Goal: Task Accomplishment & Management: Manage account settings

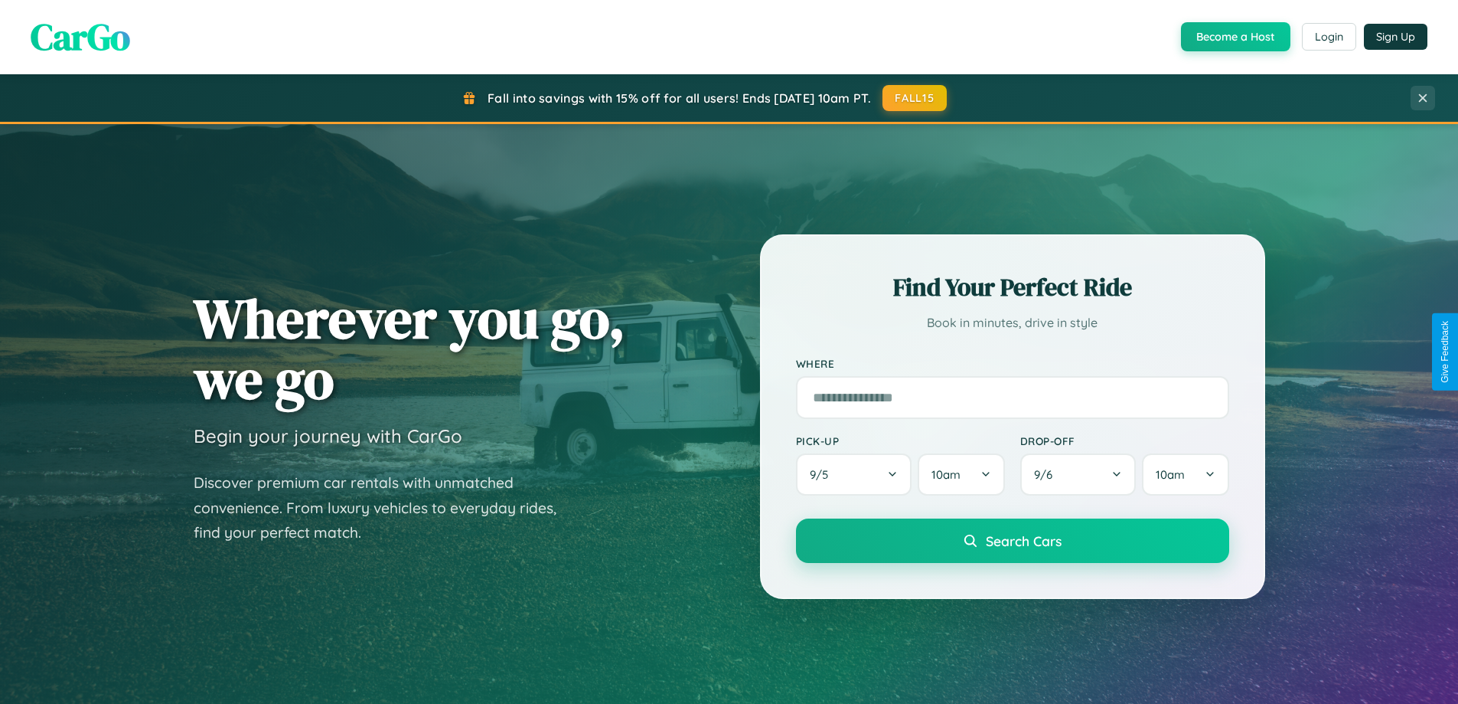
scroll to position [660, 0]
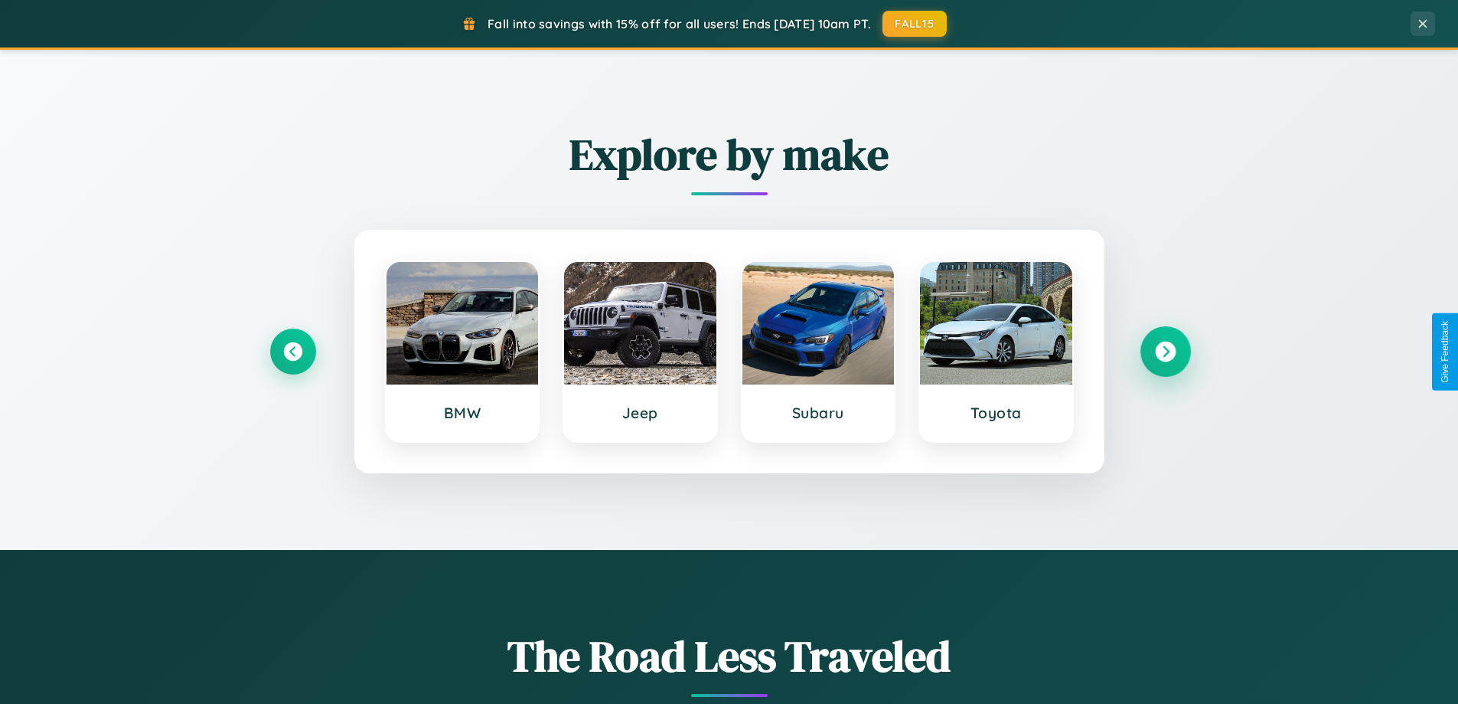
click at [1165, 351] on icon at bounding box center [1165, 351] width 21 height 21
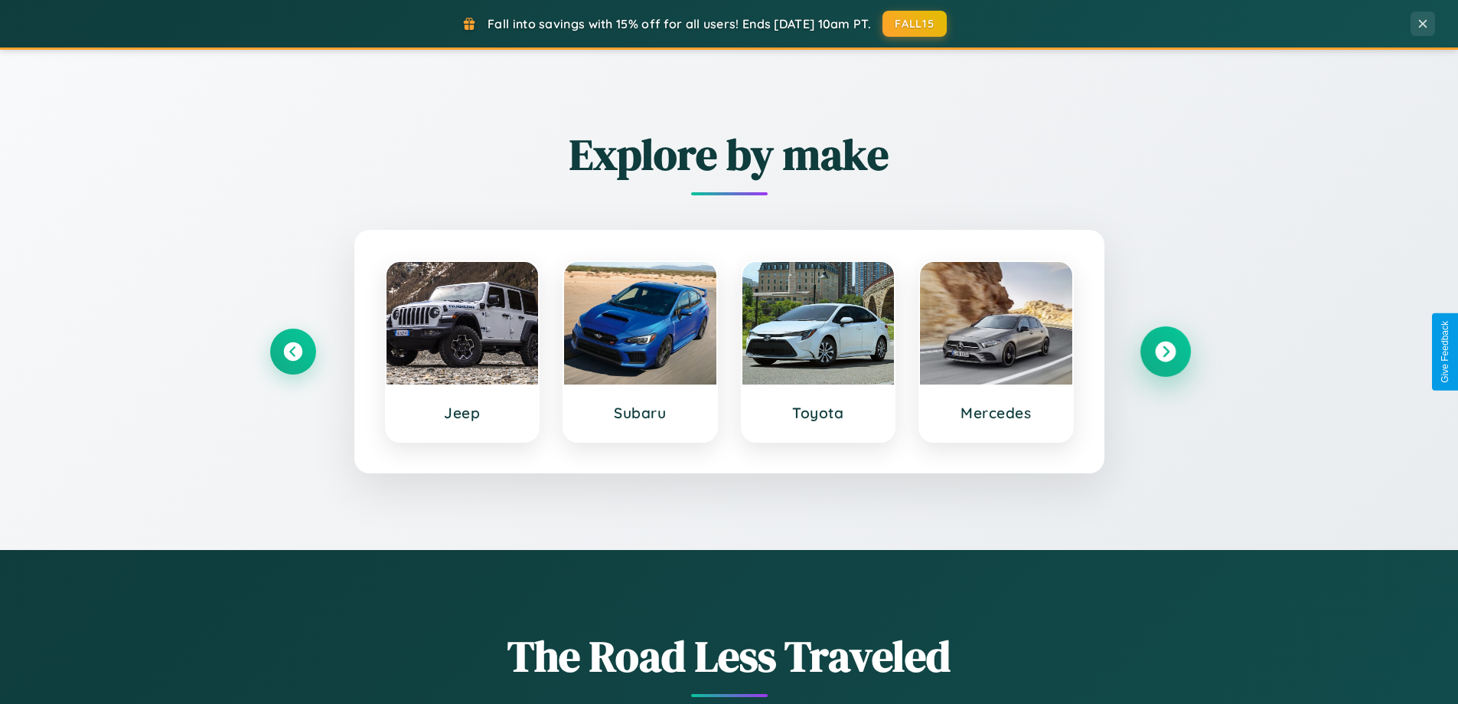
click at [1165, 351] on icon at bounding box center [1165, 351] width 21 height 21
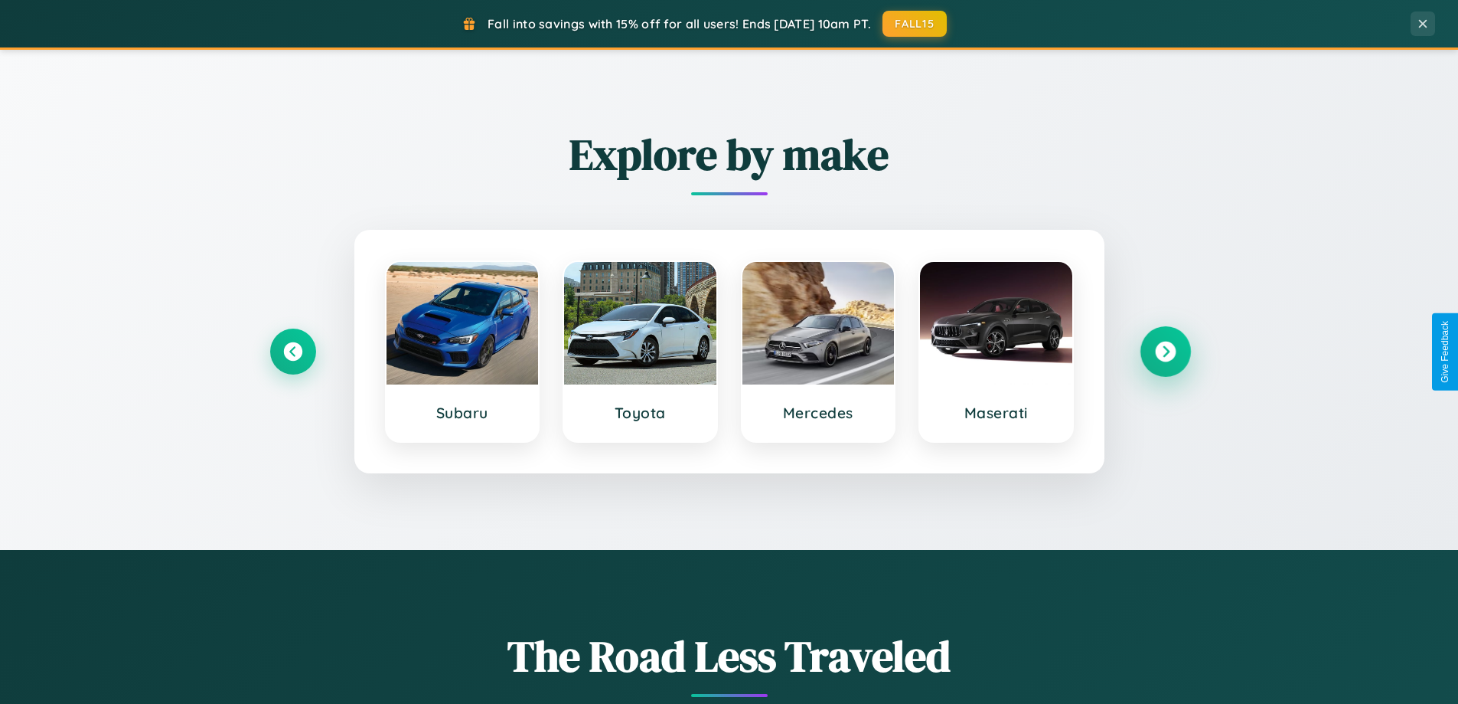
click at [1165, 351] on icon at bounding box center [1165, 351] width 21 height 21
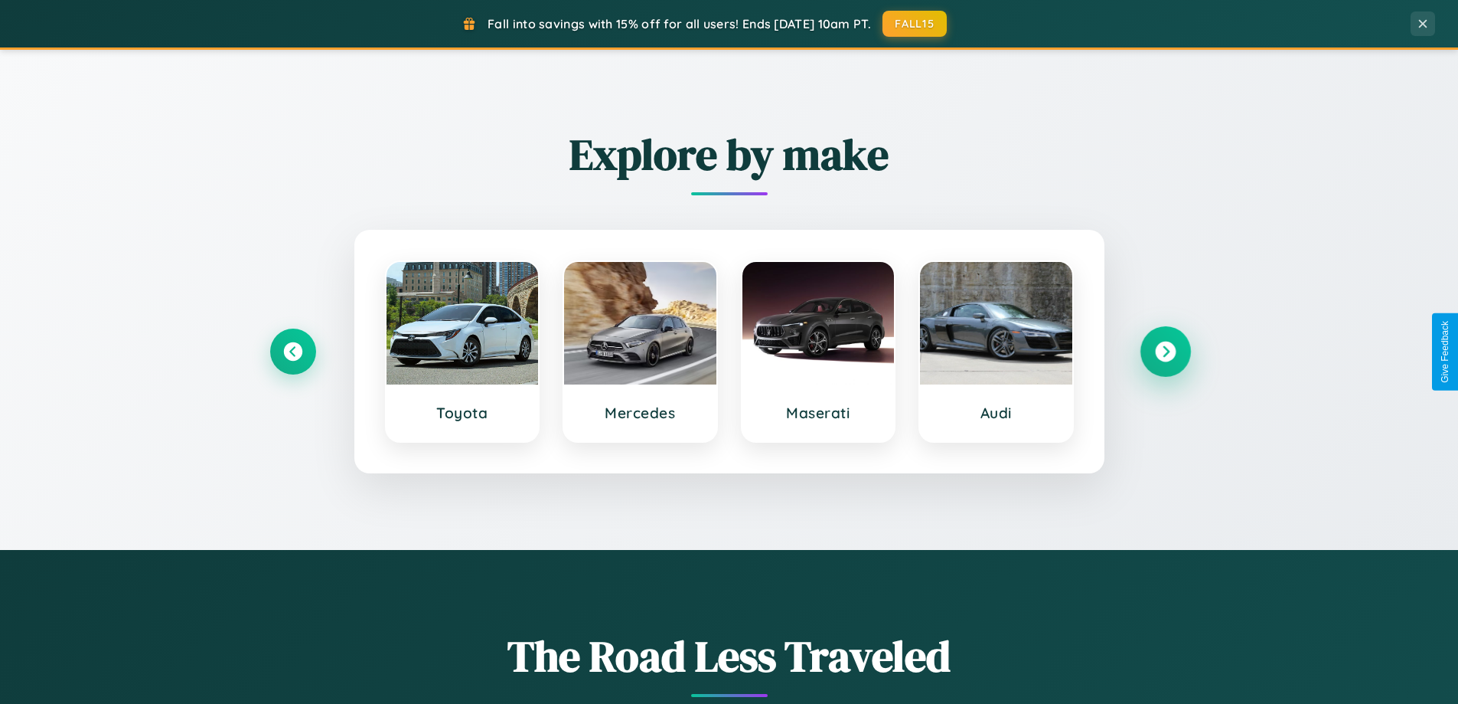
click at [1165, 351] on icon at bounding box center [1165, 351] width 21 height 21
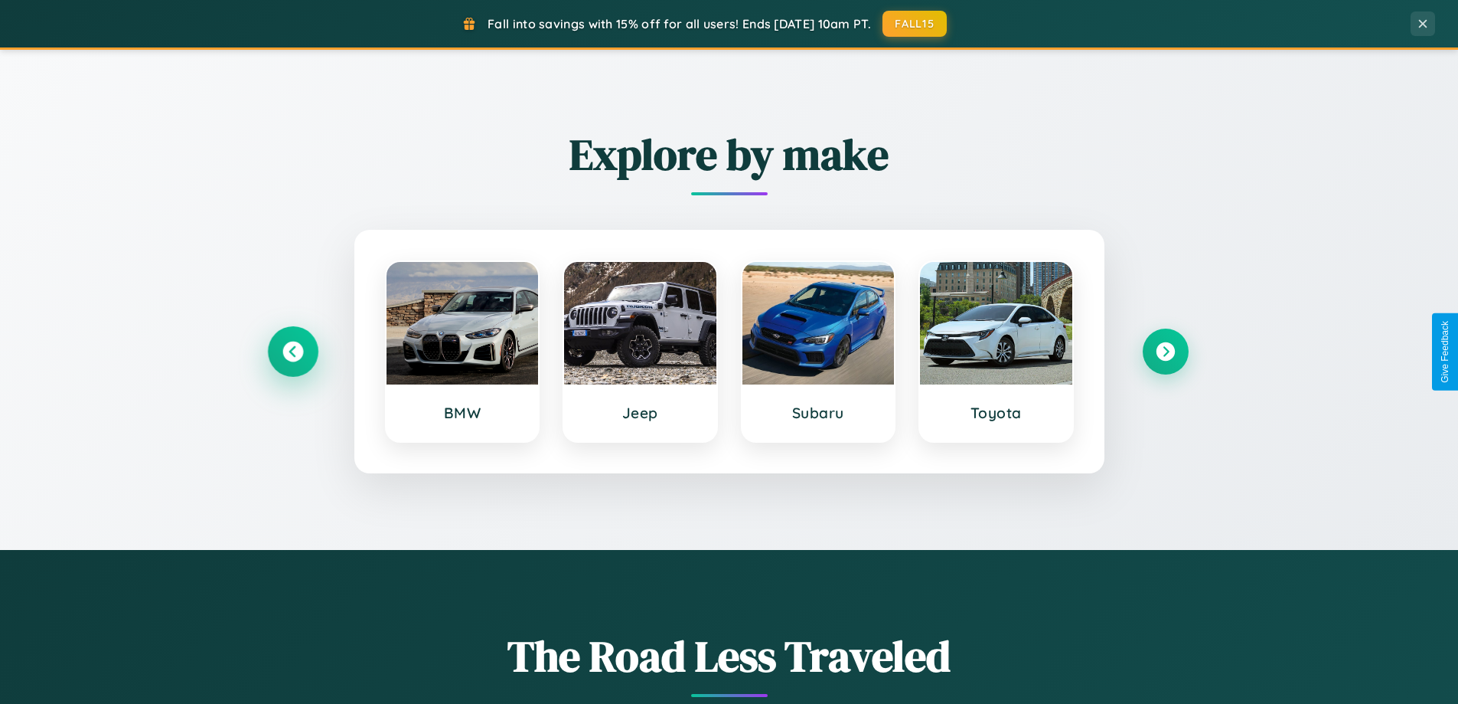
click at [292, 351] on icon at bounding box center [292, 351] width 21 height 21
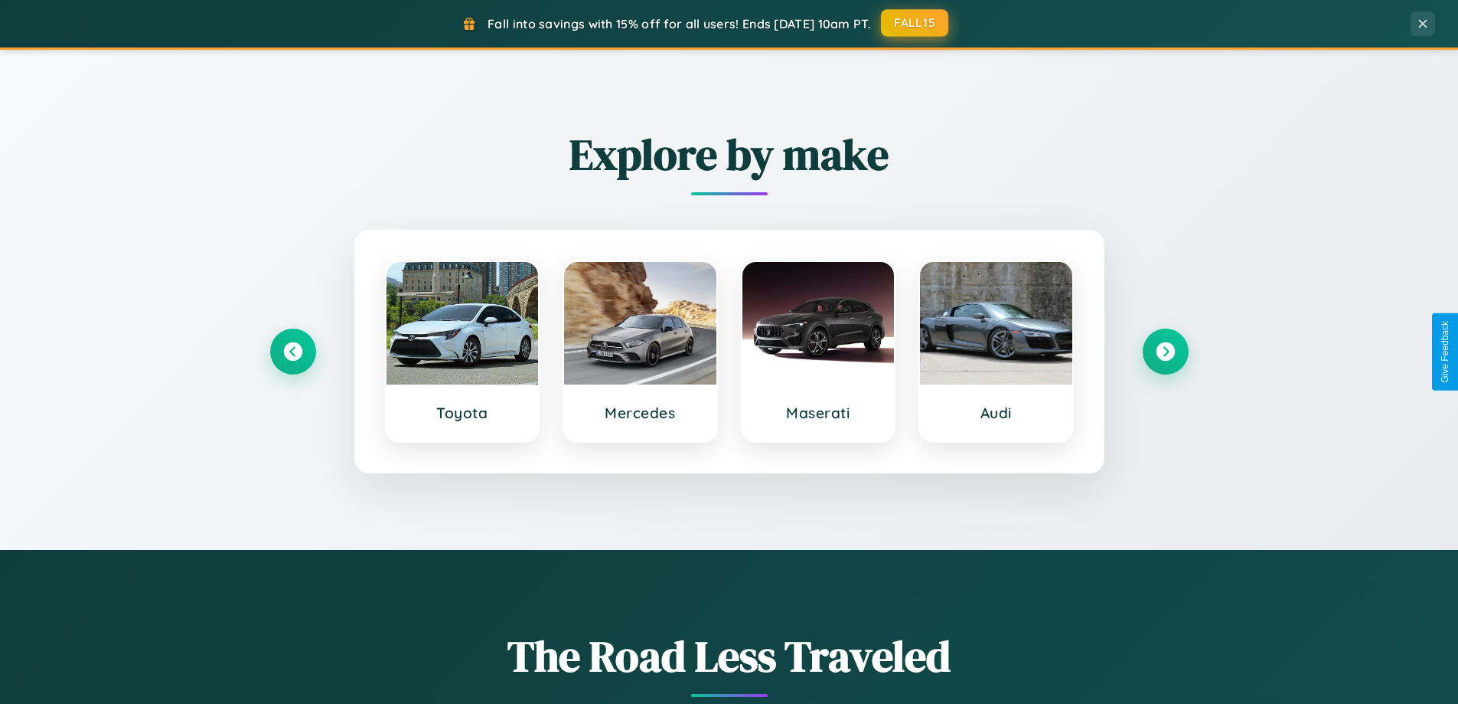
click at [916, 23] on button "FALL15" at bounding box center [914, 23] width 67 height 28
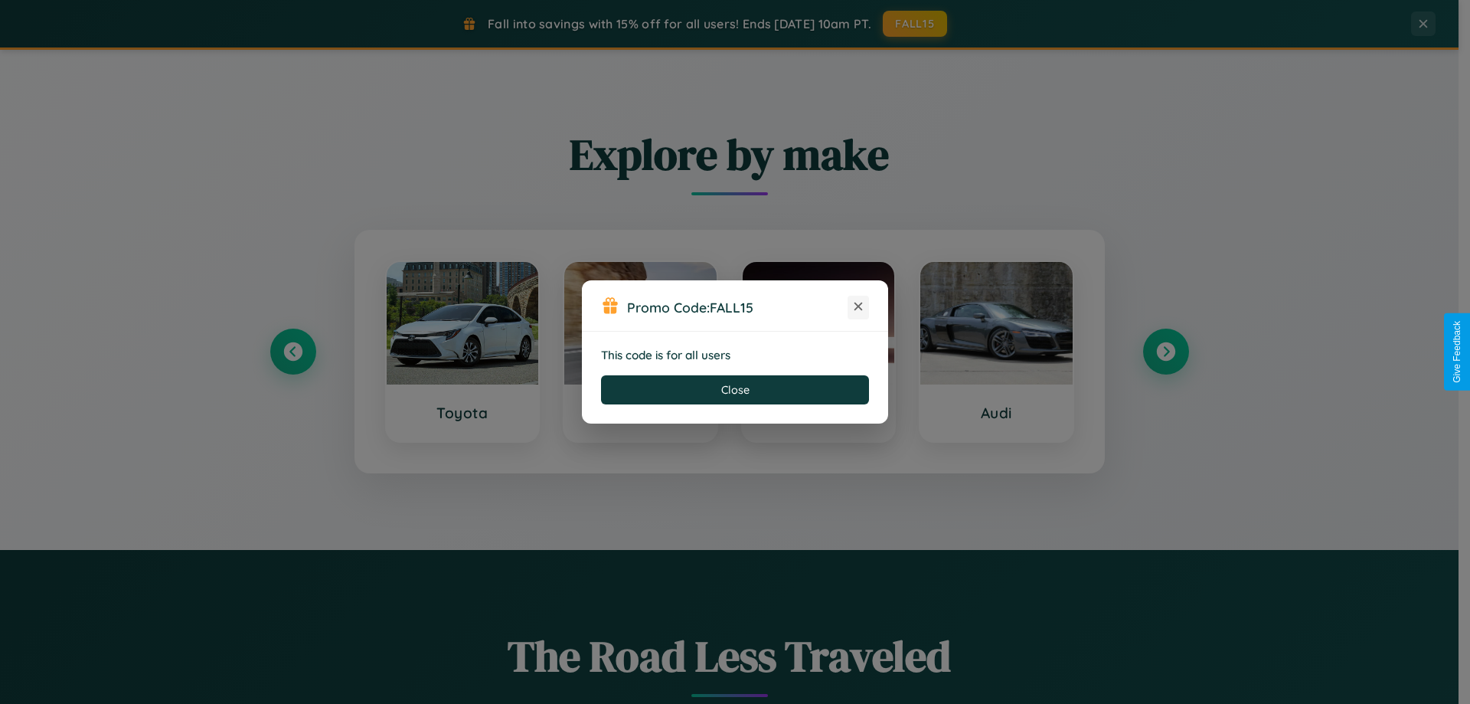
click at [858, 307] on icon at bounding box center [858, 306] width 15 height 15
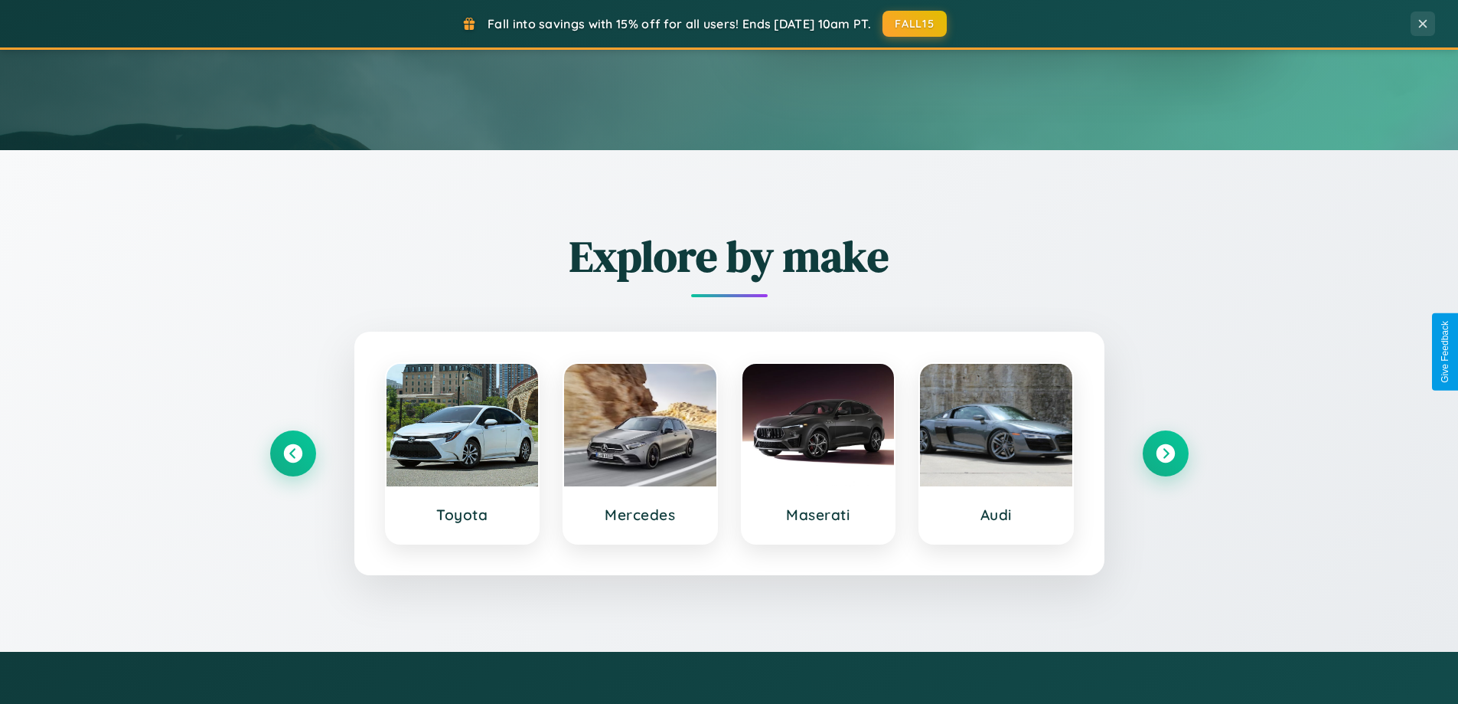
scroll to position [0, 0]
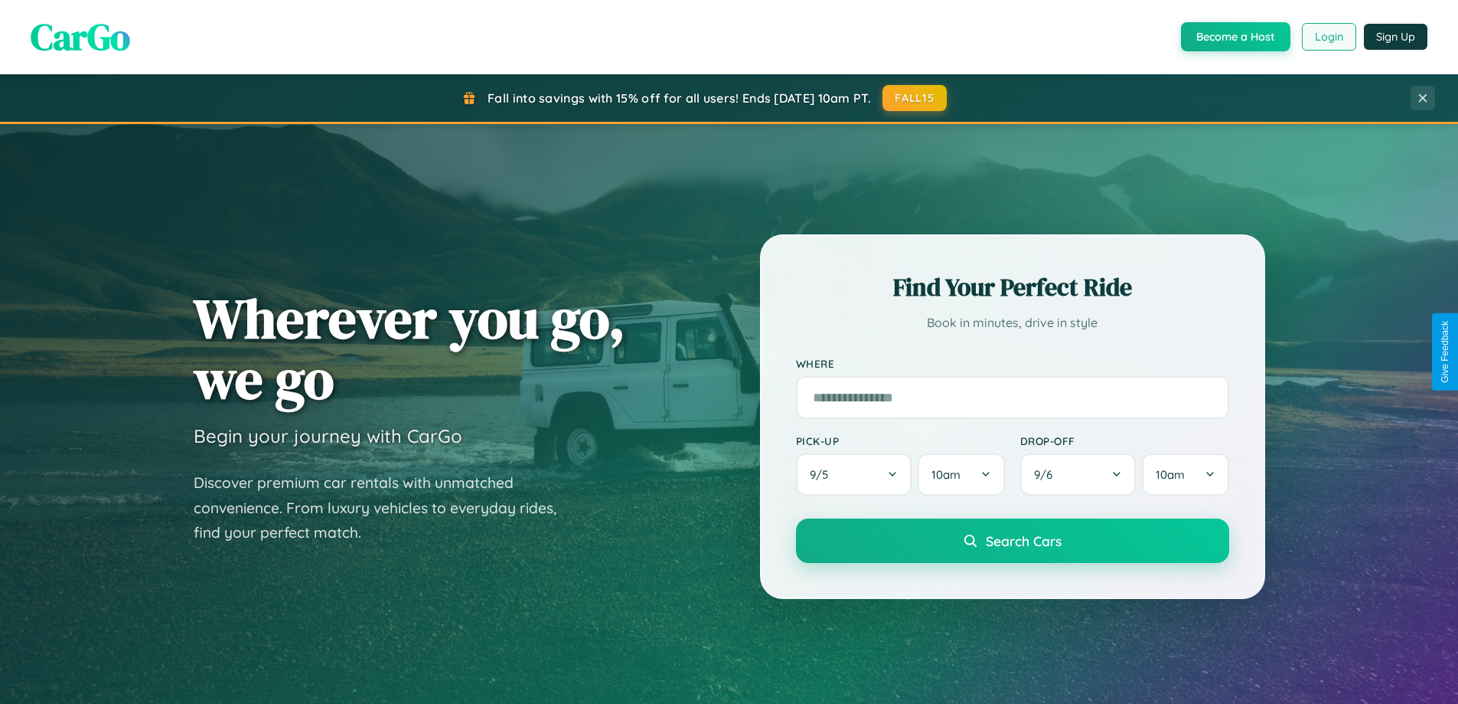
click at [1328, 37] on button "Login" at bounding box center [1329, 37] width 54 height 28
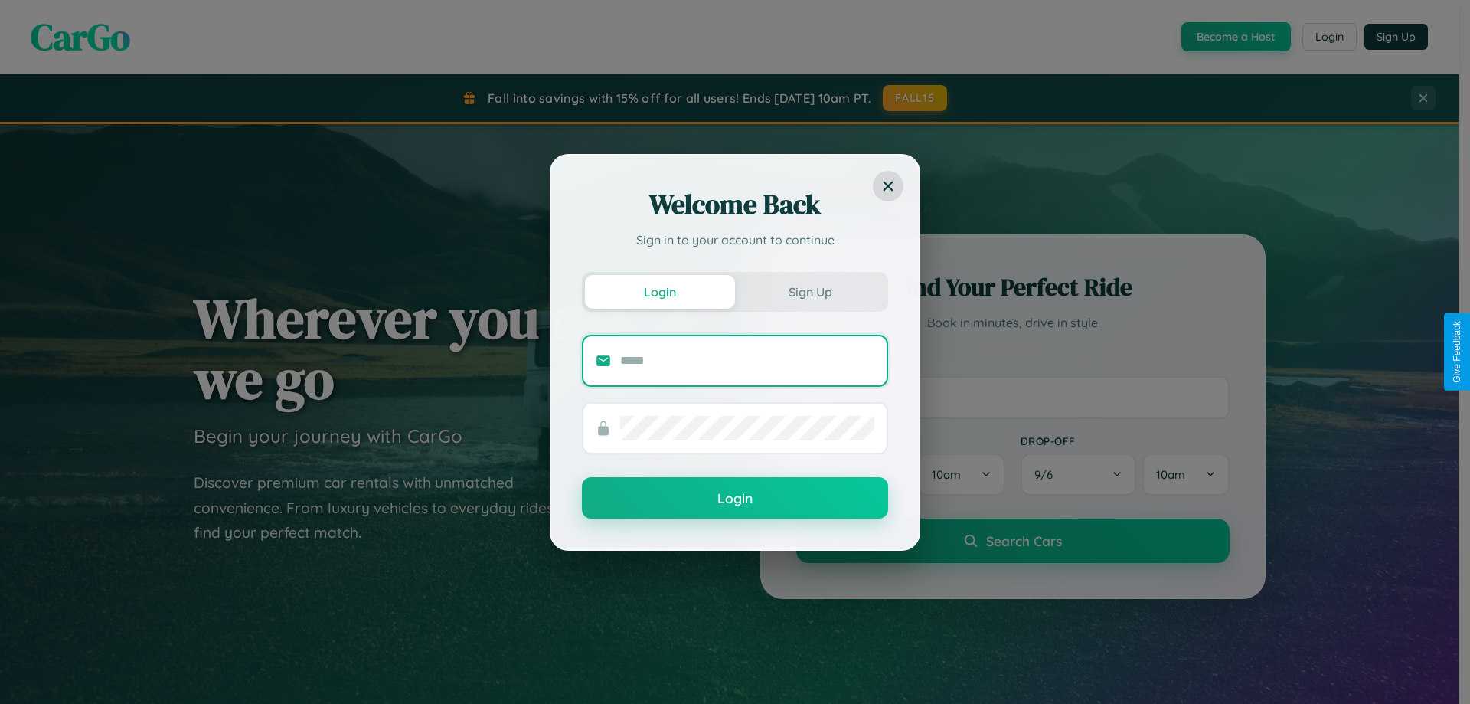
click at [747, 360] on input "text" at bounding box center [747, 360] width 254 height 24
type input "**********"
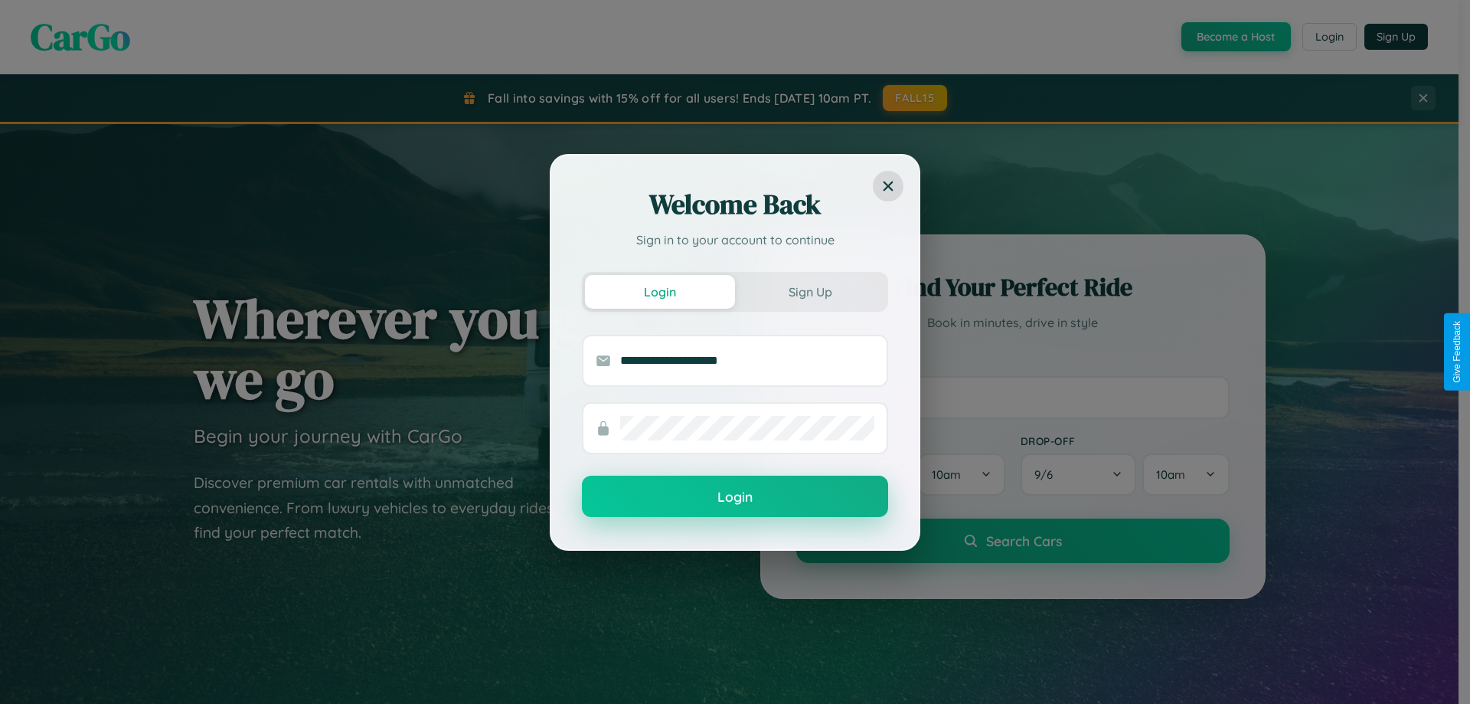
click at [735, 497] on button "Login" at bounding box center [735, 495] width 306 height 41
